Goal: Task Accomplishment & Management: Use online tool/utility

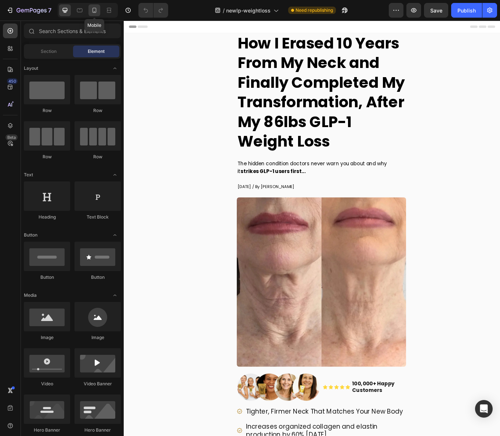
click at [100, 10] on div at bounding box center [94, 10] width 12 height 12
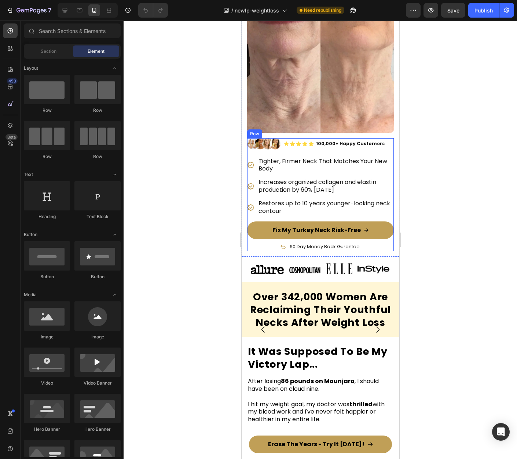
scroll to position [179, 0]
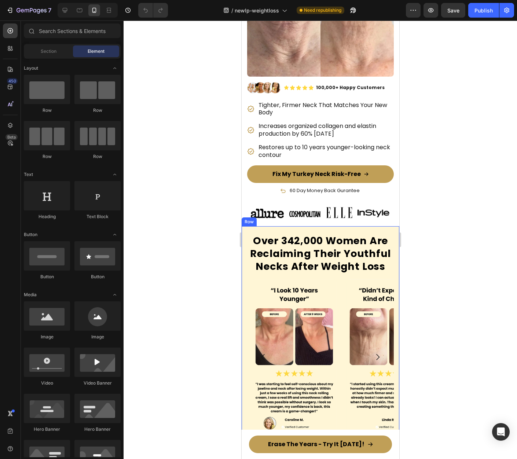
click at [378, 226] on div "Over 342,000 Women Are Reclaiming Their Youthful Necks After Weight Loss Headin…" at bounding box center [320, 337] width 158 height 222
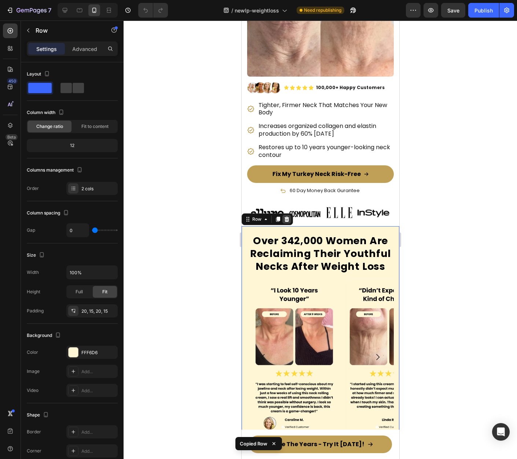
click at [288, 217] on icon at bounding box center [286, 219] width 5 height 5
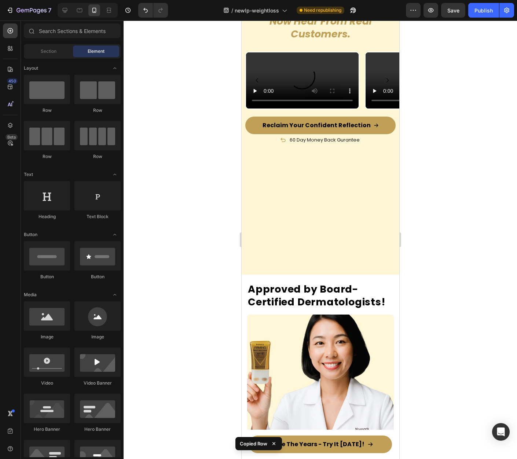
scroll to position [4481, 0]
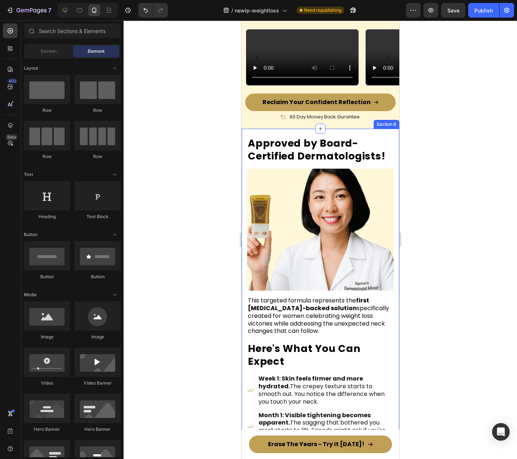
click at [393, 274] on div "Approved by Board-Certified Dermatologists! Heading Image This targeted formula…" at bounding box center [320, 323] width 158 height 388
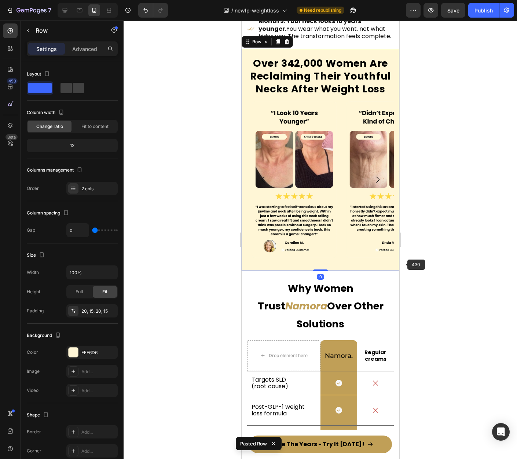
scroll to position [5097, 0]
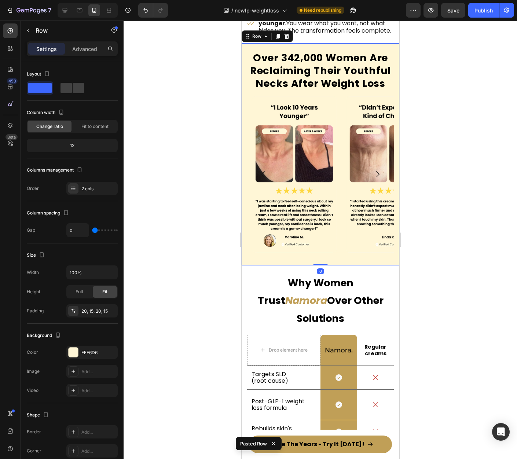
click at [442, 247] on div at bounding box center [321, 240] width 394 height 439
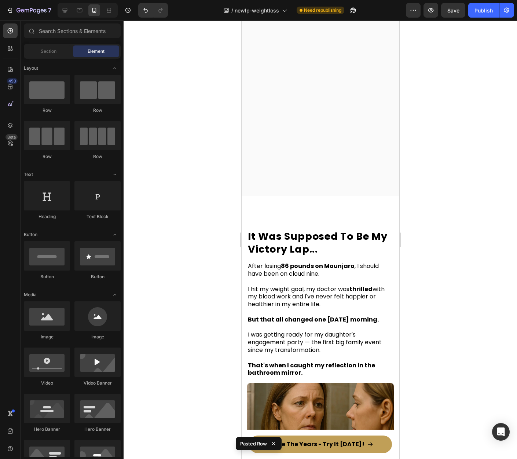
scroll to position [0, 0]
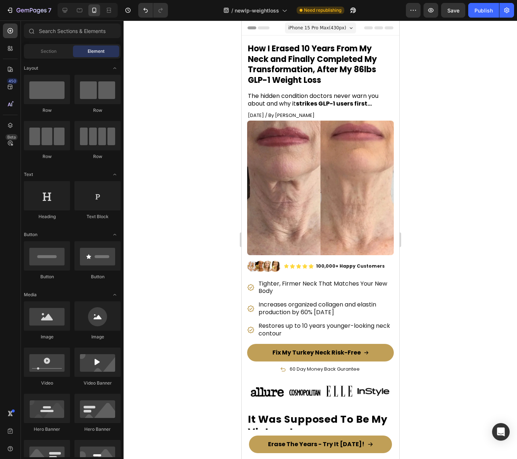
click at [435, 79] on div at bounding box center [321, 240] width 394 height 439
click at [316, 75] on strong "How I Erased 10 Years From My Neck and Finally Completed My Transformation, Aft…" at bounding box center [312, 64] width 129 height 43
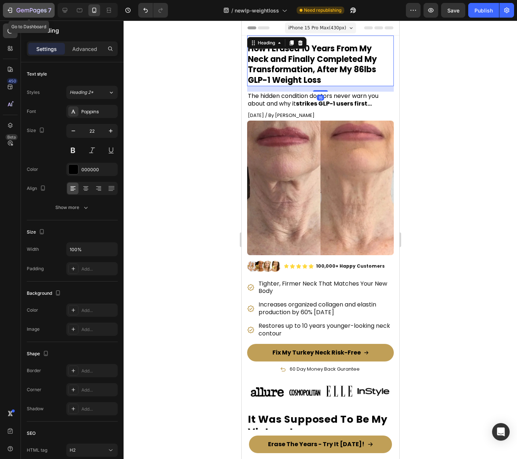
click at [34, 11] on icon "button" at bounding box center [32, 11] width 30 height 6
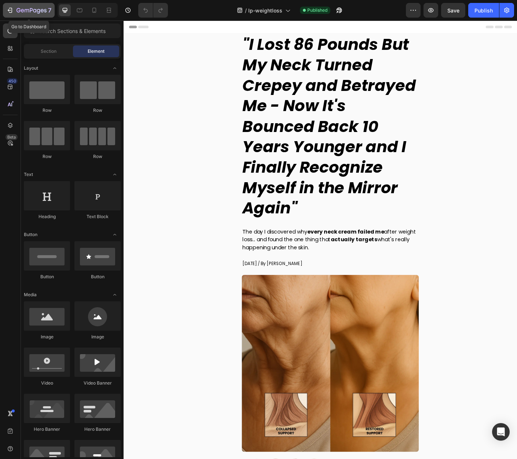
click at [30, 16] on button "7" at bounding box center [29, 10] width 52 height 15
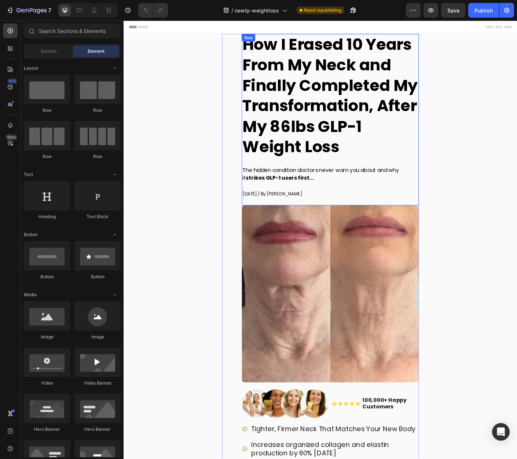
click at [366, 168] on h2 "How I Erased 10 Years From My Neck and Finally Completed My Transformation, Aft…" at bounding box center [355, 105] width 198 height 139
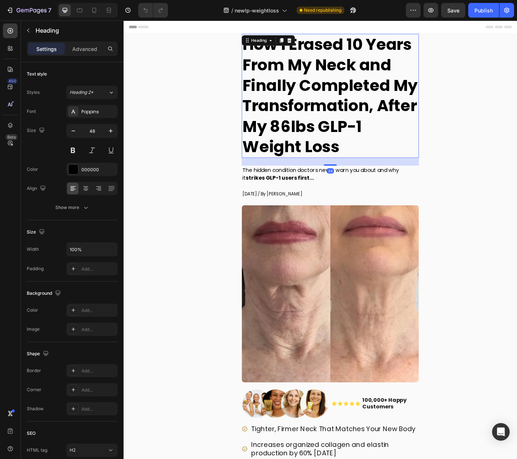
click at [366, 168] on h2 "How I Erased 10 Years From My Neck and Finally Completed My Transformation, Aft…" at bounding box center [355, 105] width 198 height 139
click at [94, 10] on icon at bounding box center [94, 10] width 7 height 7
type input "22"
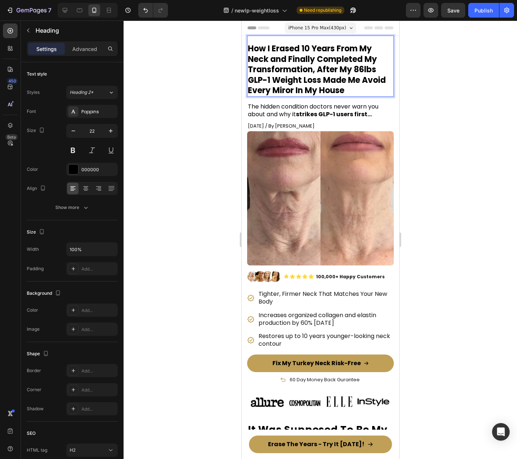
click at [440, 82] on div at bounding box center [321, 240] width 394 height 439
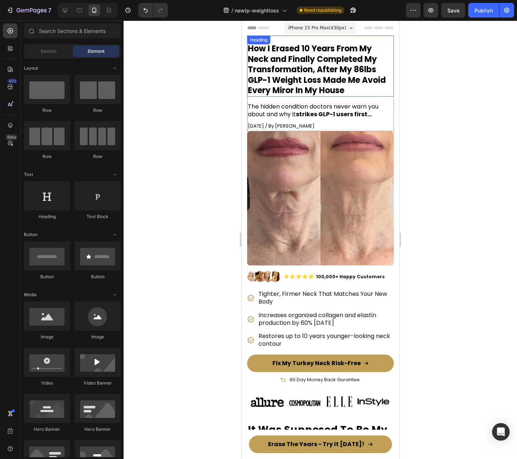
click at [289, 87] on strong "How I Erased 10 Years From My Neck and Finally Completed My Transformation, Aft…" at bounding box center [317, 69] width 138 height 53
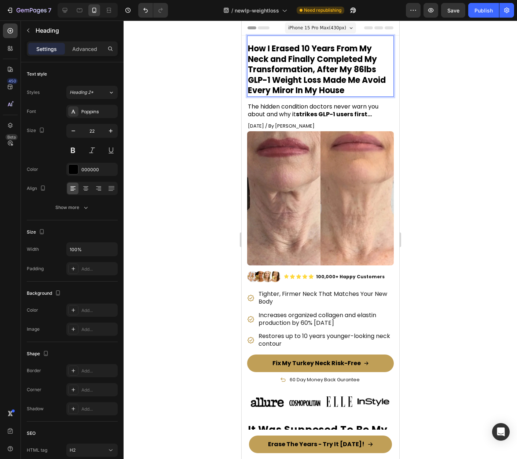
click at [285, 91] on strong "How I Erased 10 Years From My Neck and Finally Completed My Transformation, Aft…" at bounding box center [317, 69] width 138 height 53
click at [431, 118] on div at bounding box center [321, 240] width 394 height 439
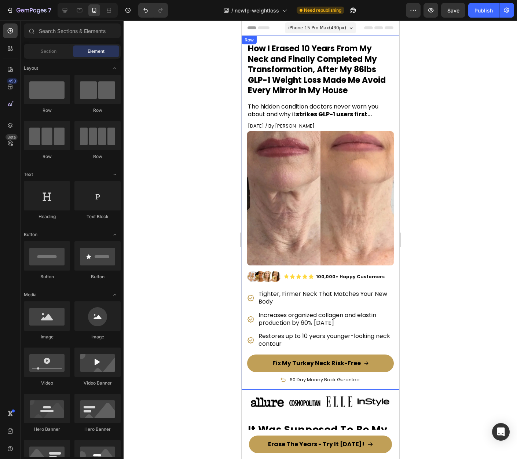
click at [461, 115] on div at bounding box center [321, 240] width 394 height 439
click at [349, 87] on strong "How I Erased 10 Years From My Neck and Finally Completed My Transformation, Aft…" at bounding box center [317, 69] width 138 height 53
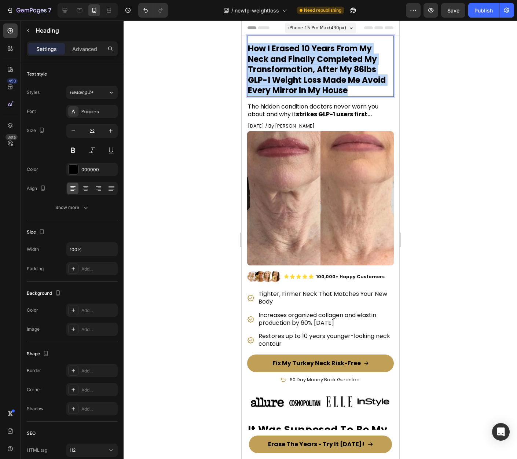
click at [349, 87] on strong "How I Erased 10 Years From My Neck and Finally Completed My Transformation, Aft…" at bounding box center [317, 69] width 138 height 53
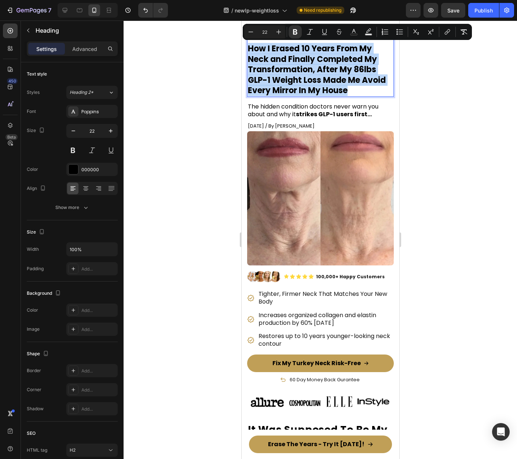
copy strong "How I Erased 10 Years From My Neck and Finally Completed My Transformation, Aft…"
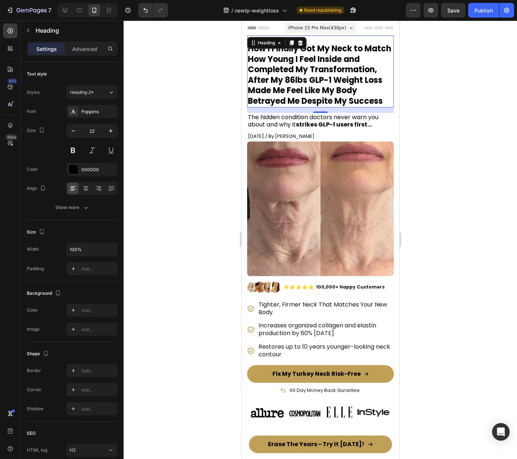
click at [457, 79] on div at bounding box center [321, 240] width 394 height 439
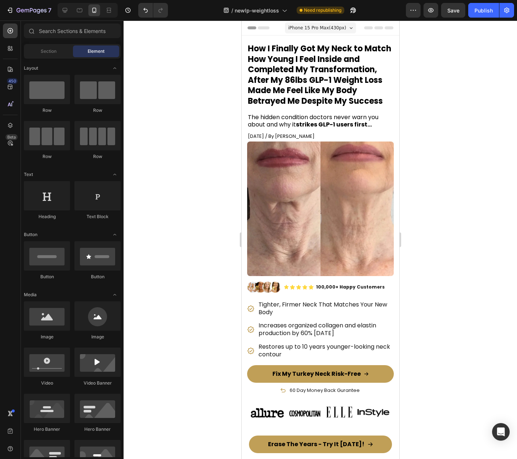
click at [438, 63] on div at bounding box center [321, 240] width 394 height 439
click at [268, 25] on span "Header" at bounding box center [263, 27] width 16 height 7
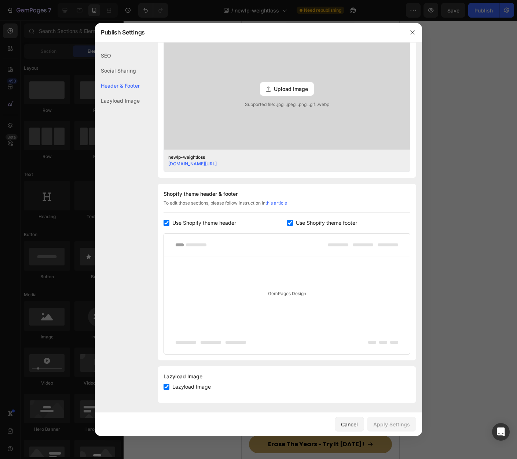
scroll to position [211, 0]
click at [166, 222] on input "checkbox" at bounding box center [167, 221] width 6 height 6
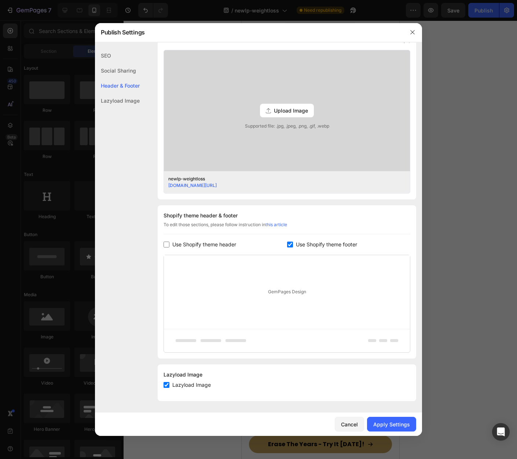
drag, startPoint x: 169, startPoint y: 238, endPoint x: 167, endPoint y: 242, distance: 4.1
click at [169, 239] on div "Shopify theme header & footer To edit those sections, please follow instruction…" at bounding box center [287, 282] width 259 height 153
click at [167, 243] on input "checkbox" at bounding box center [167, 245] width 6 height 6
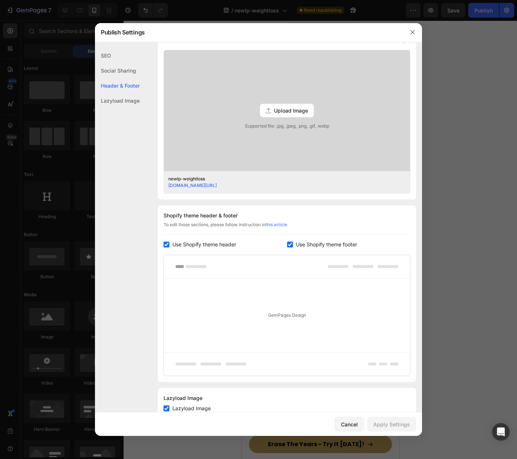
click at [167, 243] on input "checkbox" at bounding box center [167, 245] width 6 height 6
checkbox input "false"
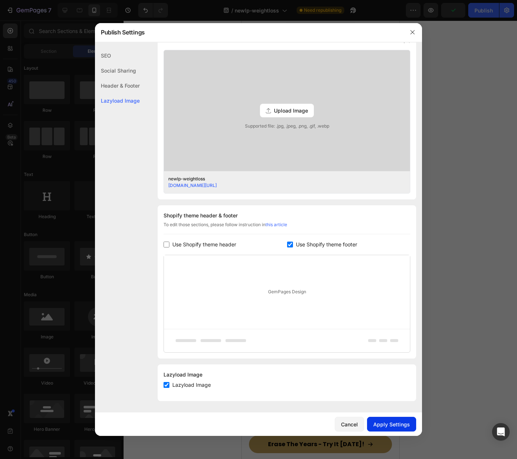
click at [392, 421] on div "Apply Settings" at bounding box center [392, 425] width 37 height 8
click at [411, 29] on button "button" at bounding box center [413, 32] width 12 height 12
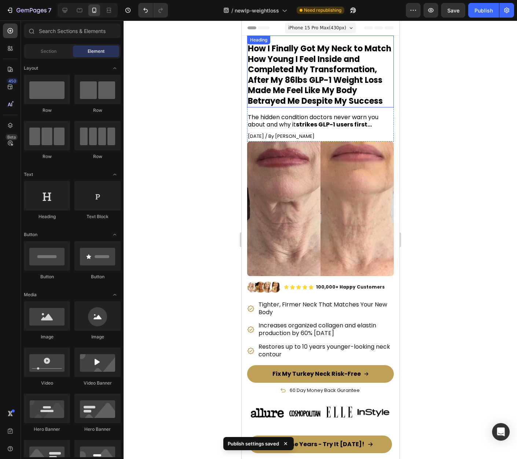
click at [311, 83] on strong "How I Finally Got My Neck to Match How Young I Feel Inside and Completed My Tra…" at bounding box center [319, 75] width 143 height 64
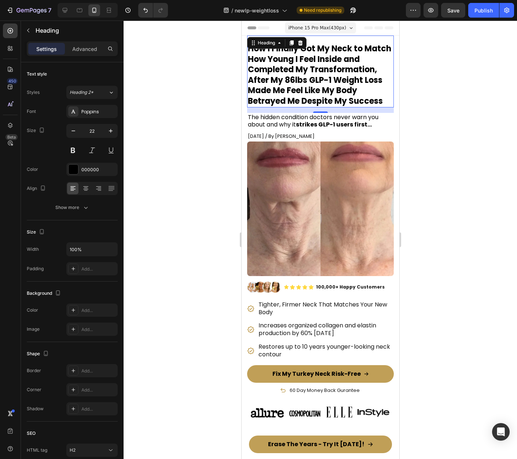
click at [459, 83] on div at bounding box center [321, 240] width 394 height 439
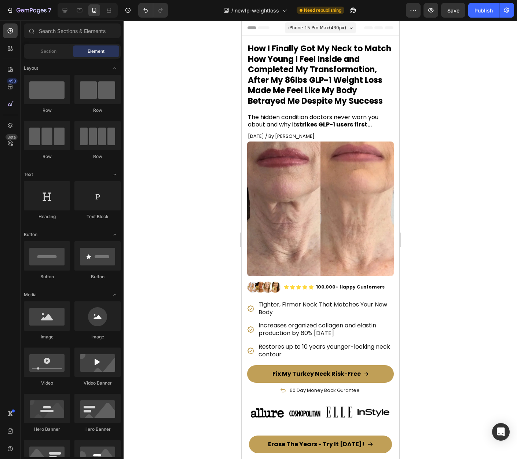
click at [415, 87] on div at bounding box center [321, 240] width 394 height 439
click at [328, 99] on strong "How I Finally Got My Neck to Match How Young I Feel Inside and Completed My Tra…" at bounding box center [319, 75] width 143 height 64
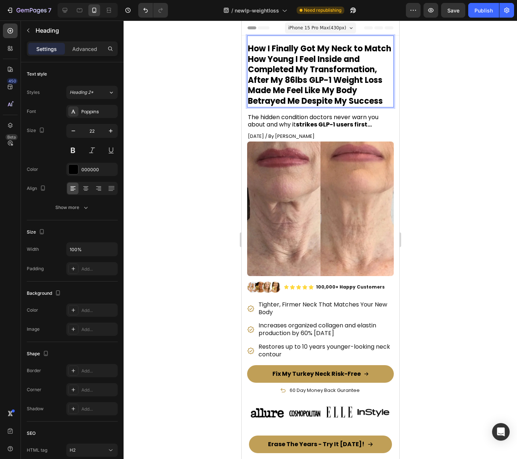
drag, startPoint x: 325, startPoint y: 91, endPoint x: 344, endPoint y: 91, distance: 18.4
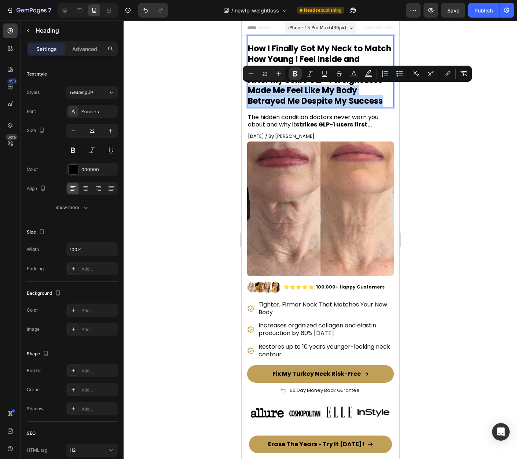
drag, startPoint x: 325, startPoint y: 92, endPoint x: 334, endPoint y: 110, distance: 20.7
click at [334, 107] on p "How I Finally Got My Neck to Match How Young I Feel Inside and Completed My Tra…" at bounding box center [320, 75] width 145 height 63
click at [330, 91] on strong "How I Finally Got My Neck to Match How Young I Feel Inside and Completed My Tra…" at bounding box center [319, 75] width 143 height 64
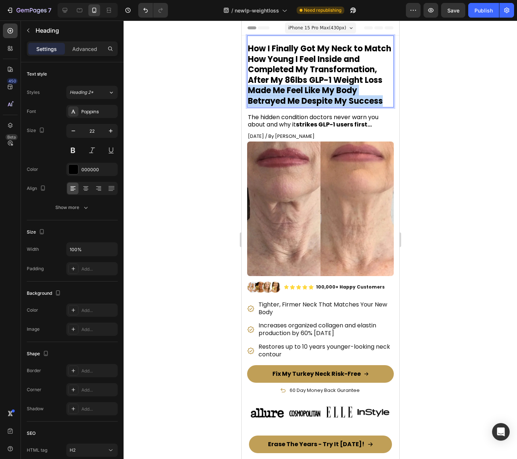
drag, startPoint x: 324, startPoint y: 90, endPoint x: 337, endPoint y: 116, distance: 28.2
click at [337, 107] on p "How I Finally Got My Neck to Match How Young I Feel Inside and Completed My Tra…" at bounding box center [320, 75] width 145 height 63
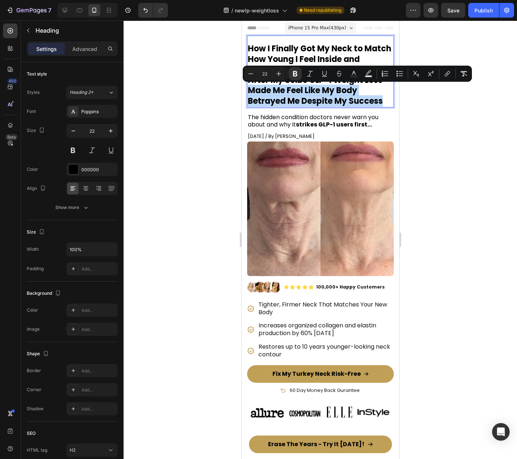
copy strong "Made Me Feel Like My Body Betrayed Me Despite My Success"
click at [328, 91] on strong "How I Finally Got My Neck to Match How Young I Feel Inside and Completed My Tra…" at bounding box center [319, 75] width 143 height 64
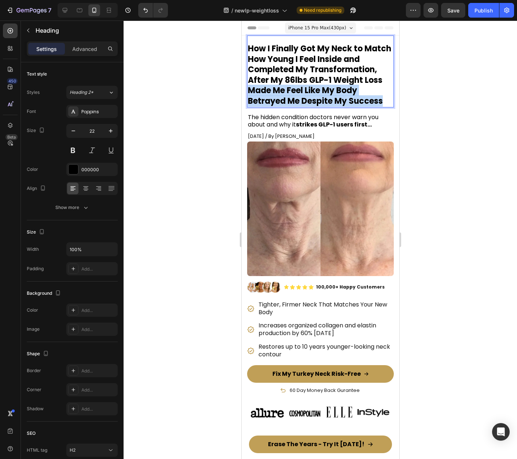
drag, startPoint x: 325, startPoint y: 90, endPoint x: 342, endPoint y: 113, distance: 28.9
click at [342, 107] on p "How I Finally Got My Neck to Match How Young I Feel Inside and Completed My Tra…" at bounding box center [320, 75] width 145 height 63
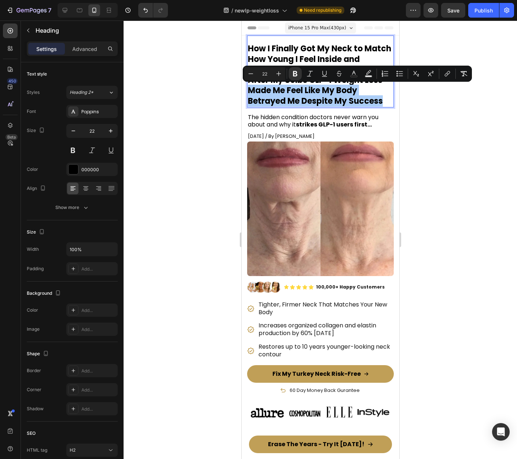
click at [457, 120] on div at bounding box center [321, 240] width 394 height 439
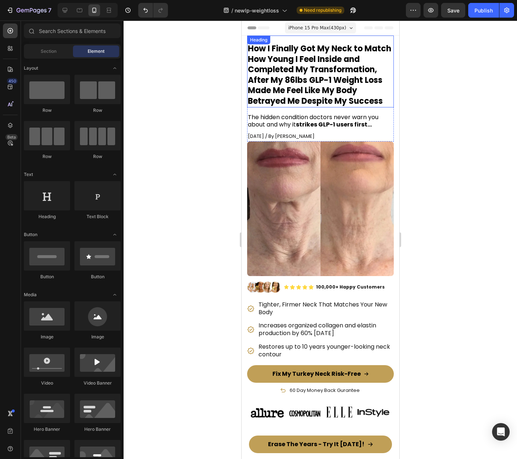
click at [328, 94] on strong "How I Finally Got My Neck to Match How Young I Feel Inside and Completed My Tra…" at bounding box center [319, 75] width 143 height 64
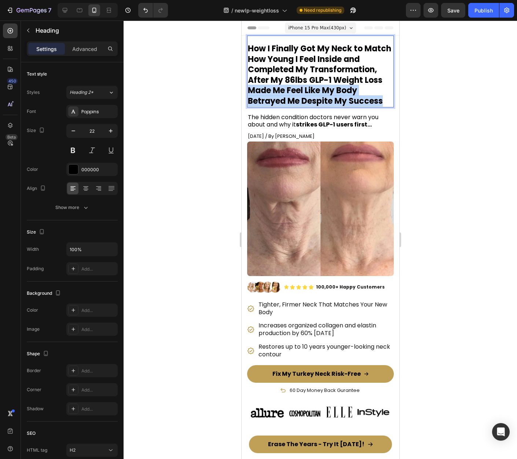
drag, startPoint x: 328, startPoint y: 101, endPoint x: 329, endPoint y: 109, distance: 7.4
click at [329, 107] on strong "How I Finally Got My Neck to Match How Young I Feel Inside and Completed My Tra…" at bounding box center [319, 75] width 143 height 64
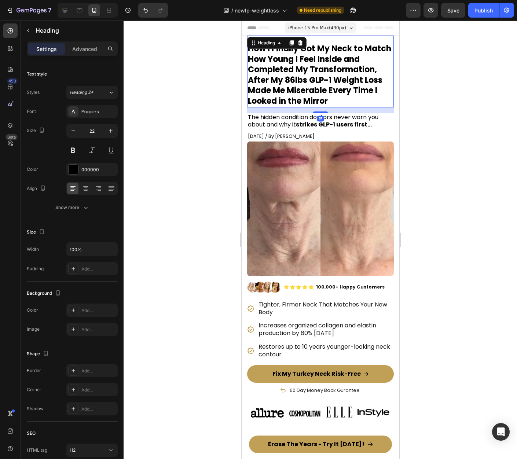
click at [470, 136] on div at bounding box center [321, 240] width 394 height 439
click at [330, 107] on p "⁠⁠⁠⁠⁠⁠⁠ How I Finally Got My Neck to Match How Young I Feel Inside and Complete…" at bounding box center [320, 75] width 145 height 63
click at [70, 130] on icon "button" at bounding box center [73, 130] width 7 height 7
type input "21"
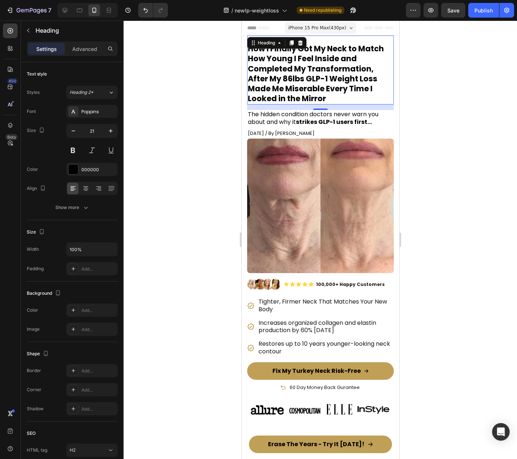
click at [506, 113] on div at bounding box center [321, 240] width 394 height 439
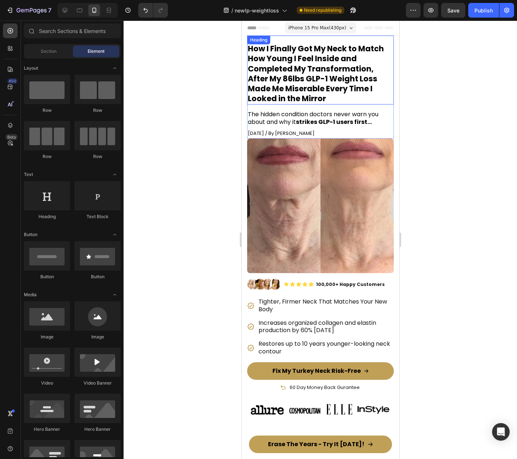
click at [348, 99] on p "⁠⁠⁠⁠⁠⁠⁠ How I Finally Got My Neck to Match How Young I Feel Inside and Complete…" at bounding box center [320, 74] width 145 height 60
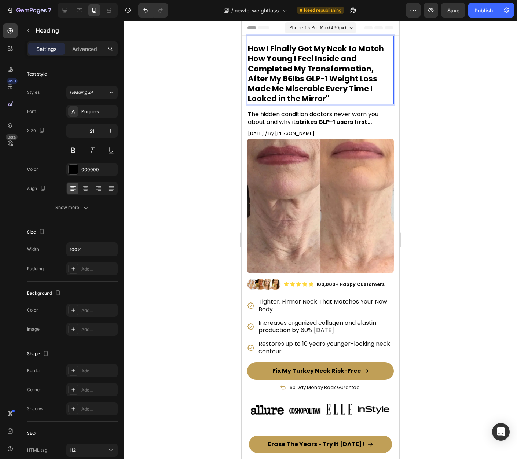
click at [337, 91] on strong "How I Finally Got My Neck to Match How Young I Feel Inside and Completed My Tra…" at bounding box center [316, 73] width 136 height 61
click at [335, 95] on p "How I Finally Got My Neck to Match How Young I Feel Inside and Completed My Tra…" at bounding box center [320, 74] width 145 height 60
click at [470, 88] on div at bounding box center [321, 240] width 394 height 439
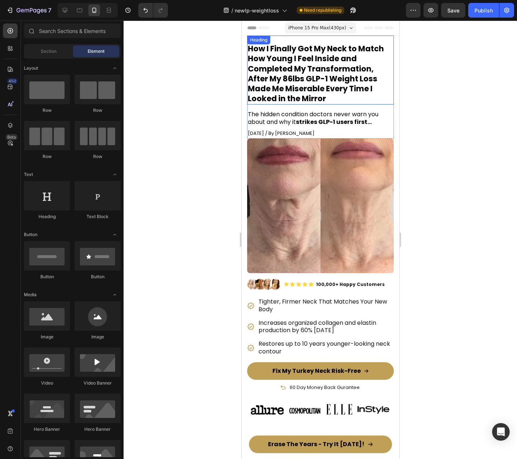
click at [332, 76] on strong "How I Finally Got My Neck to Match How Young I Feel Inside and Completed My Tra…" at bounding box center [316, 73] width 136 height 61
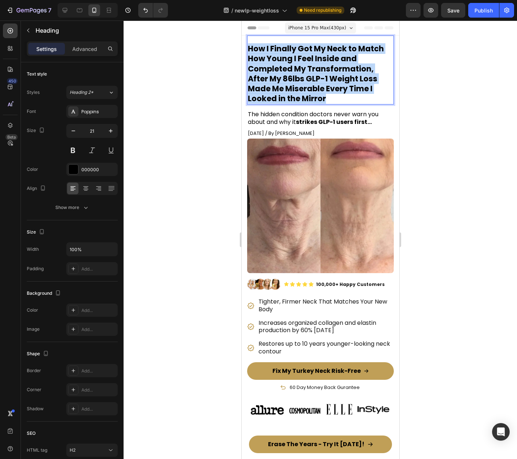
click at [332, 76] on strong "How I Finally Got My Neck to Match How Young I Feel Inside and Completed My Tra…" at bounding box center [316, 73] width 136 height 61
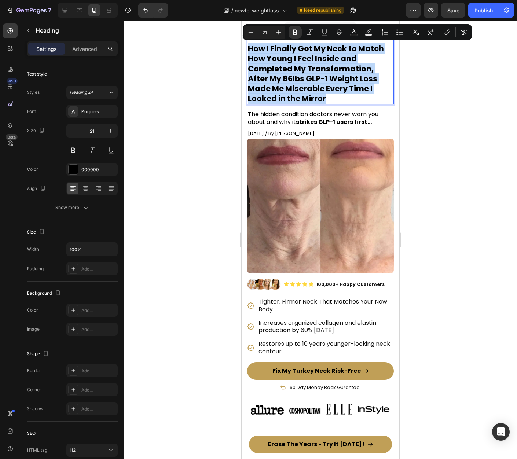
copy strong "How I Finally Got My Neck to Match How Young I Feel Inside and Completed My Tra…"
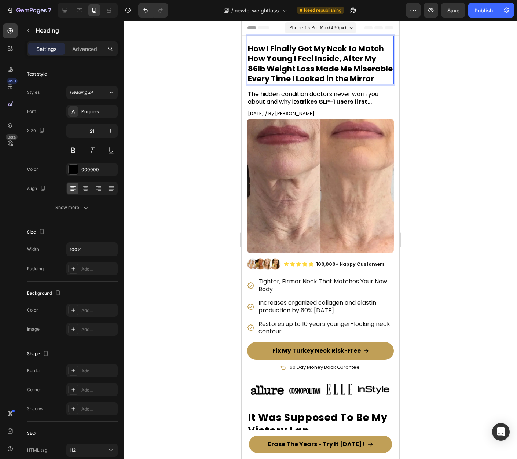
click at [257, 68] on strong "How I Finally Got My Neck to Match How Young I Feel Inside, After My 86lb Weigh…" at bounding box center [320, 63] width 145 height 41
click at [434, 105] on div at bounding box center [321, 240] width 394 height 439
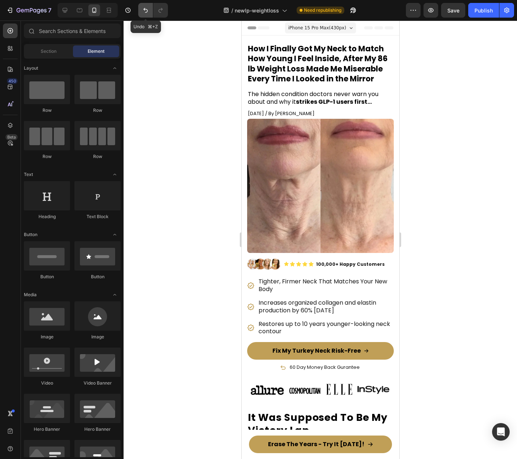
click at [141, 10] on button "Undo/Redo" at bounding box center [145, 10] width 15 height 15
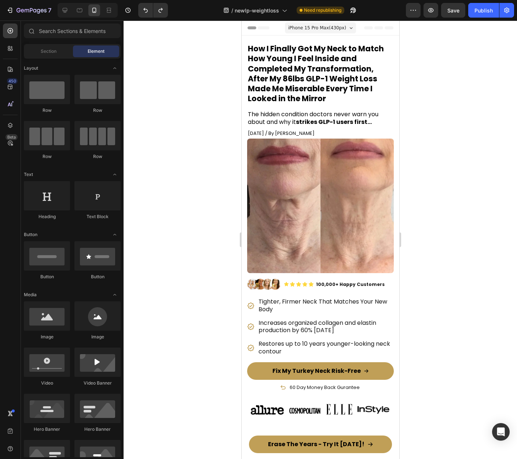
click at [472, 82] on div at bounding box center [321, 240] width 394 height 439
click at [298, 87] on strong "How I Finally Got My Neck to Match How Young I Feel Inside and Completed My Tra…" at bounding box center [316, 73] width 136 height 61
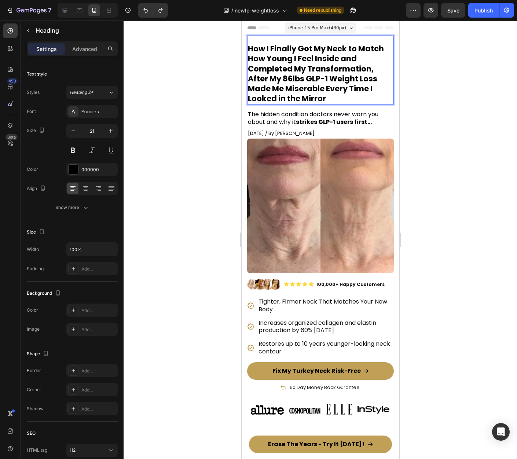
click at [298, 87] on strong "How I Finally Got My Neck to Match How Young I Feel Inside and Completed My Tra…" at bounding box center [316, 73] width 136 height 61
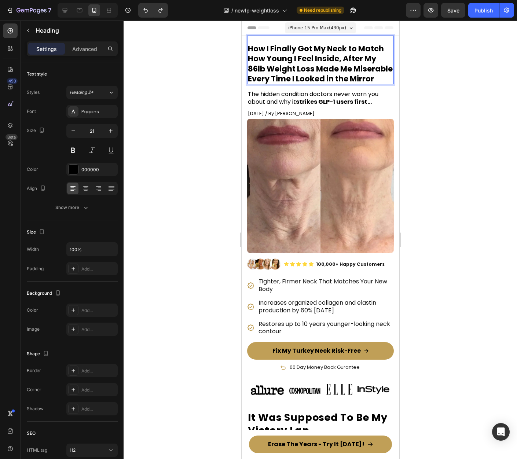
click at [471, 143] on div at bounding box center [321, 240] width 394 height 439
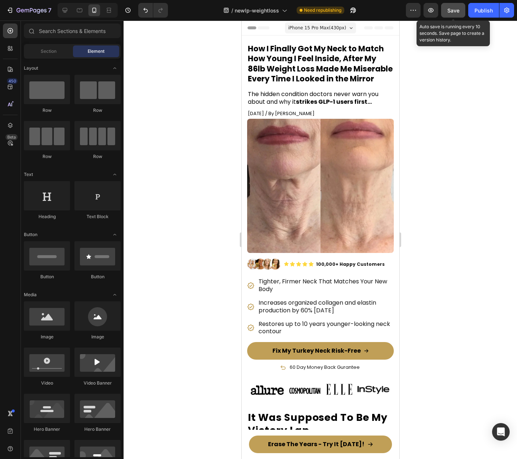
click at [458, 9] on span "Save" at bounding box center [454, 10] width 12 height 6
